Goal: Task Accomplishment & Management: Complete application form

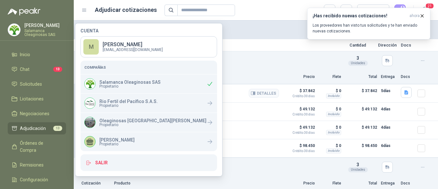
scroll to position [32, 0]
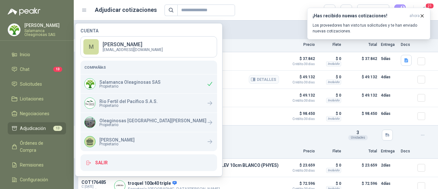
click at [243, 73] on article "COT176483 C: 05/09/2025 Exp: 20/09/2025 troquel 100x40 doble Ferretería Industr…" at bounding box center [256, 80] width 364 height 18
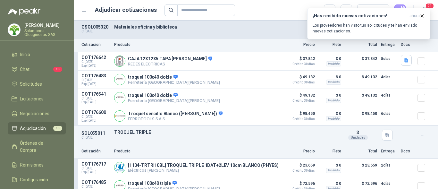
click at [43, 30] on p "Salamanca Oleaginosas SAS" at bounding box center [45, 33] width 42 height 8
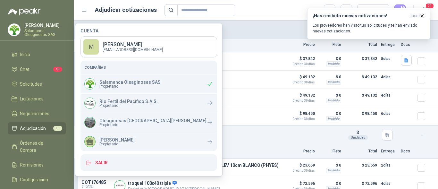
click at [115, 88] on span "Propietario" at bounding box center [129, 86] width 61 height 4
click at [138, 88] on span "Propietario" at bounding box center [129, 86] width 61 height 4
click at [422, 15] on icon "button" at bounding box center [422, 15] width 5 height 5
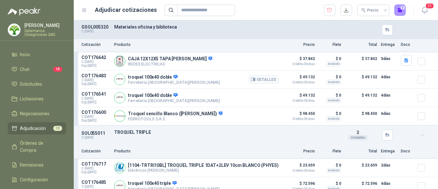
scroll to position [0, 0]
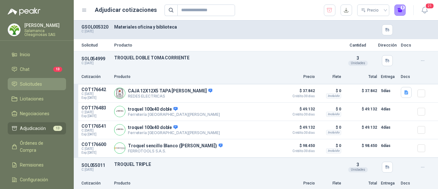
click at [31, 83] on span "Solicitudes" at bounding box center [31, 84] width 22 height 7
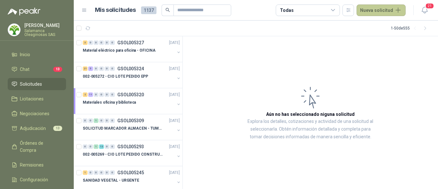
click at [388, 10] on button "Nueva solicitud" at bounding box center [381, 10] width 49 height 12
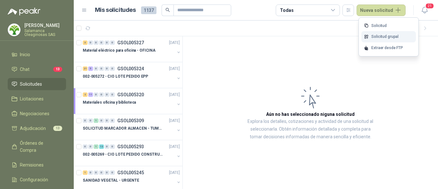
click at [388, 36] on link "Solicitud grupal" at bounding box center [389, 36] width 55 height 11
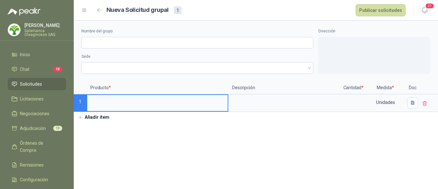
click at [103, 103] on input at bounding box center [157, 101] width 141 height 13
type input "**********"
click at [348, 103] on input at bounding box center [353, 101] width 24 height 13
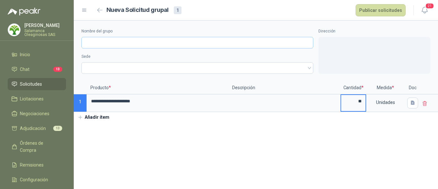
type input "**"
click at [106, 40] on input "Nombre del grupo" at bounding box center [197, 43] width 232 height 12
click at [125, 39] on input "Nombre del grupo" at bounding box center [197, 43] width 232 height 12
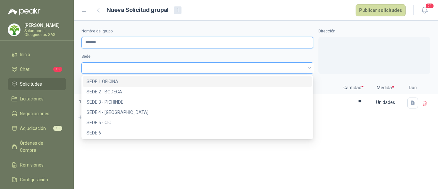
click at [93, 68] on span at bounding box center [197, 68] width 224 height 10
click at [98, 82] on div "SEDE 1 OFICINA" at bounding box center [198, 81] width 222 height 7
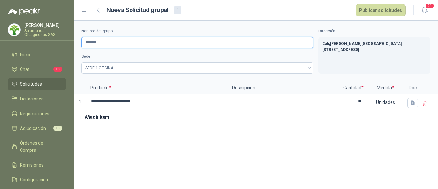
click at [109, 46] on input "*******" at bounding box center [197, 43] width 232 height 12
type input "*"
type input "**********"
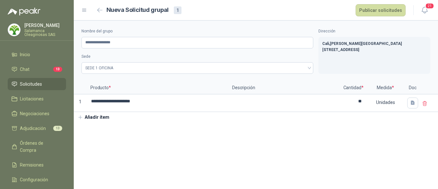
click at [137, 59] on label "Sede" at bounding box center [197, 57] width 232 height 6
click at [388, 12] on button "Publicar solicitudes" at bounding box center [381, 10] width 50 height 12
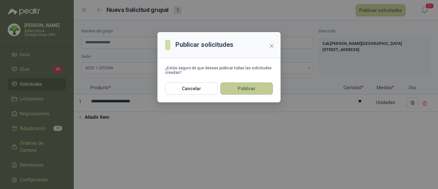
click at [249, 92] on button "Publicar" at bounding box center [246, 88] width 53 height 12
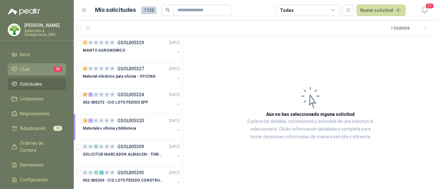
click at [35, 64] on link "Chat 13" at bounding box center [37, 69] width 58 height 12
